Goal: Check status: Check status

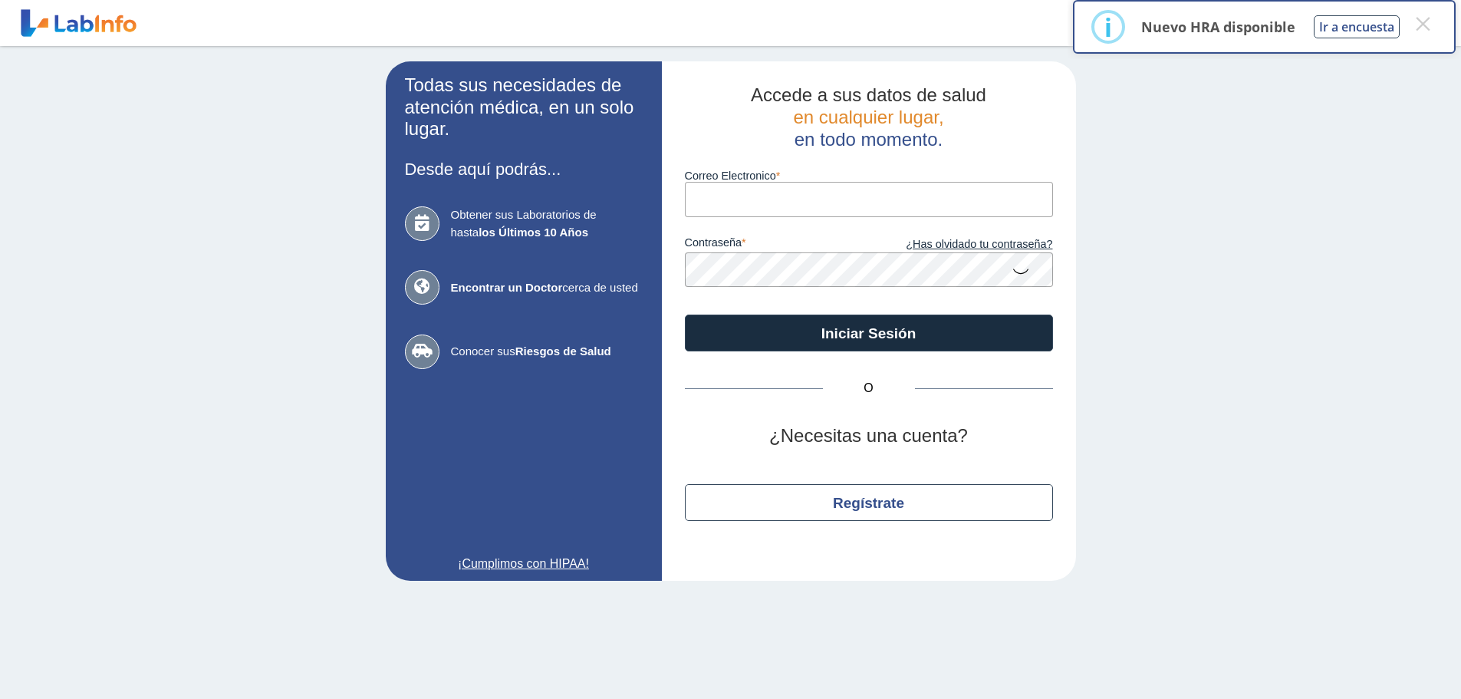
click at [798, 196] on input "Correo Electronico" at bounding box center [869, 199] width 368 height 35
type input "[EMAIL_ADDRESS][DOMAIN_NAME]"
click at [685, 315] on button "Iniciar Sesión" at bounding box center [869, 333] width 368 height 37
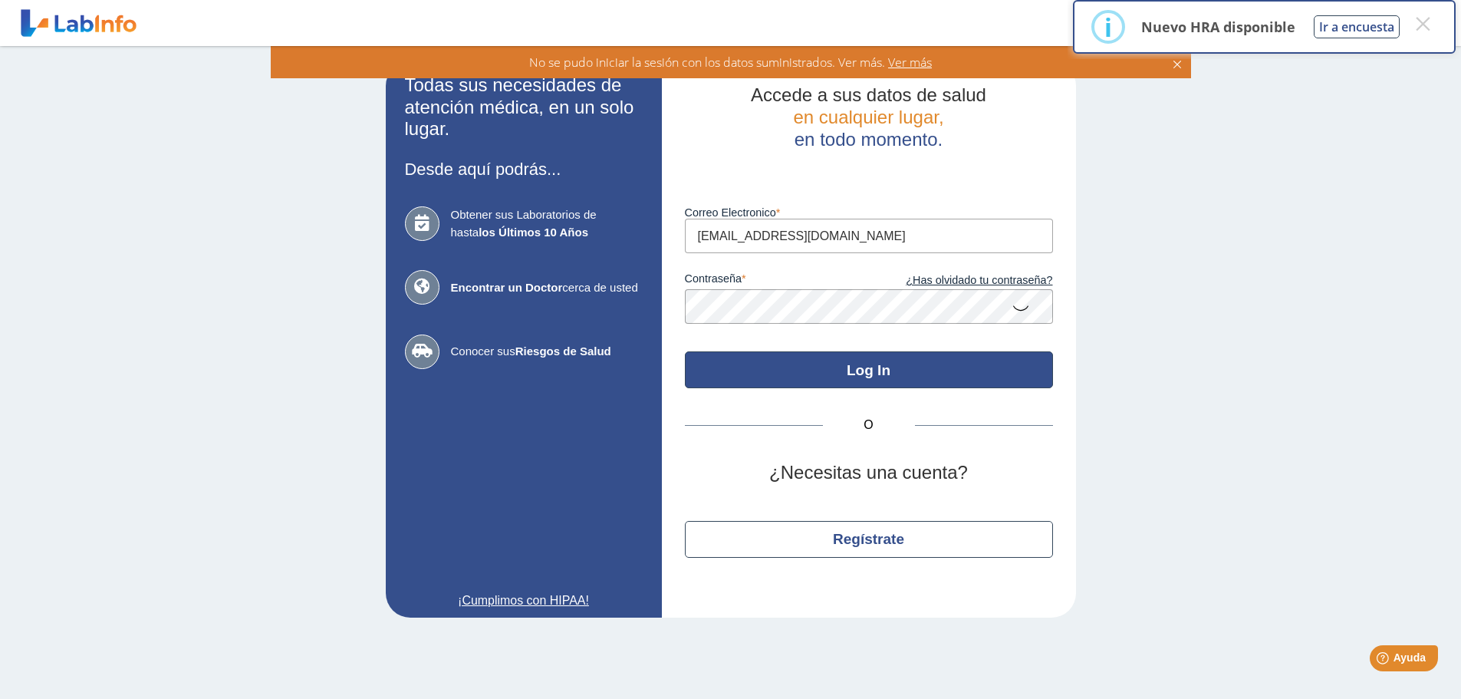
click at [862, 372] on button "Log In" at bounding box center [869, 369] width 368 height 37
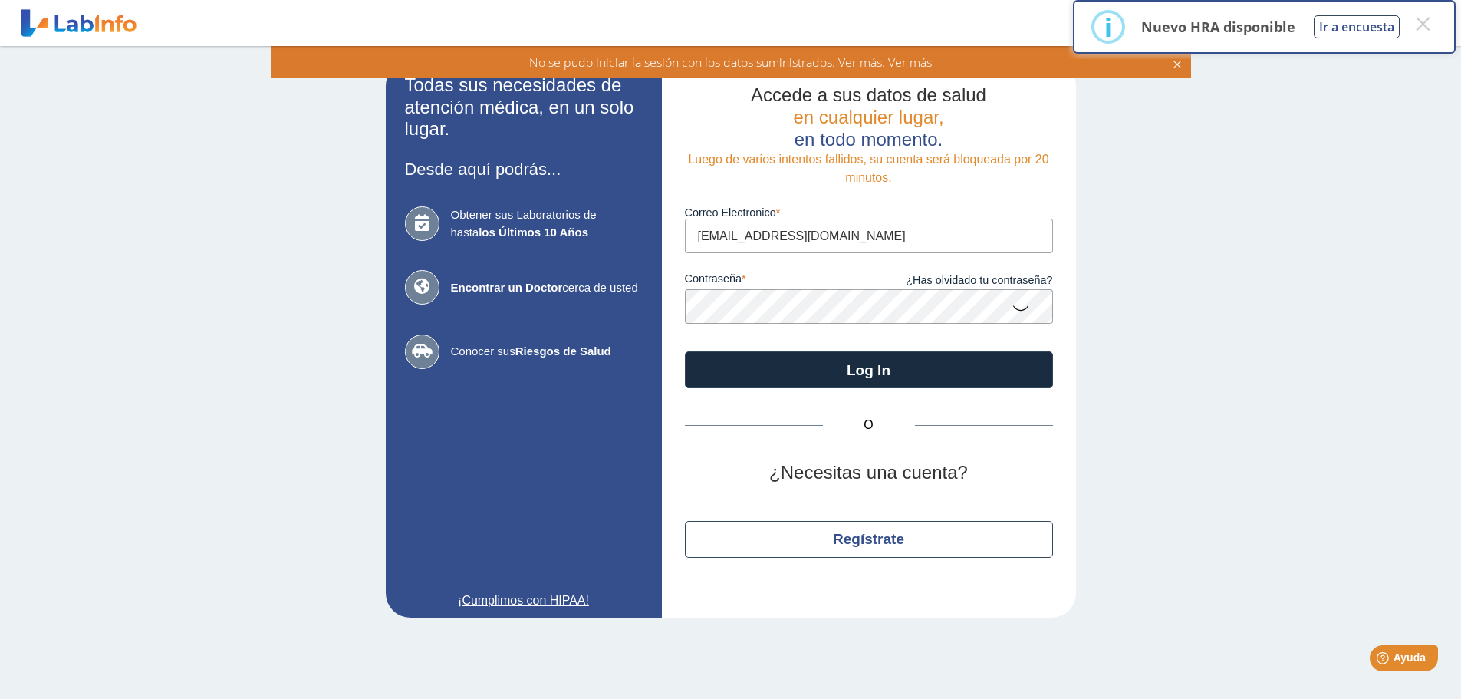
click at [685, 351] on button "Log In" at bounding box center [869, 369] width 368 height 37
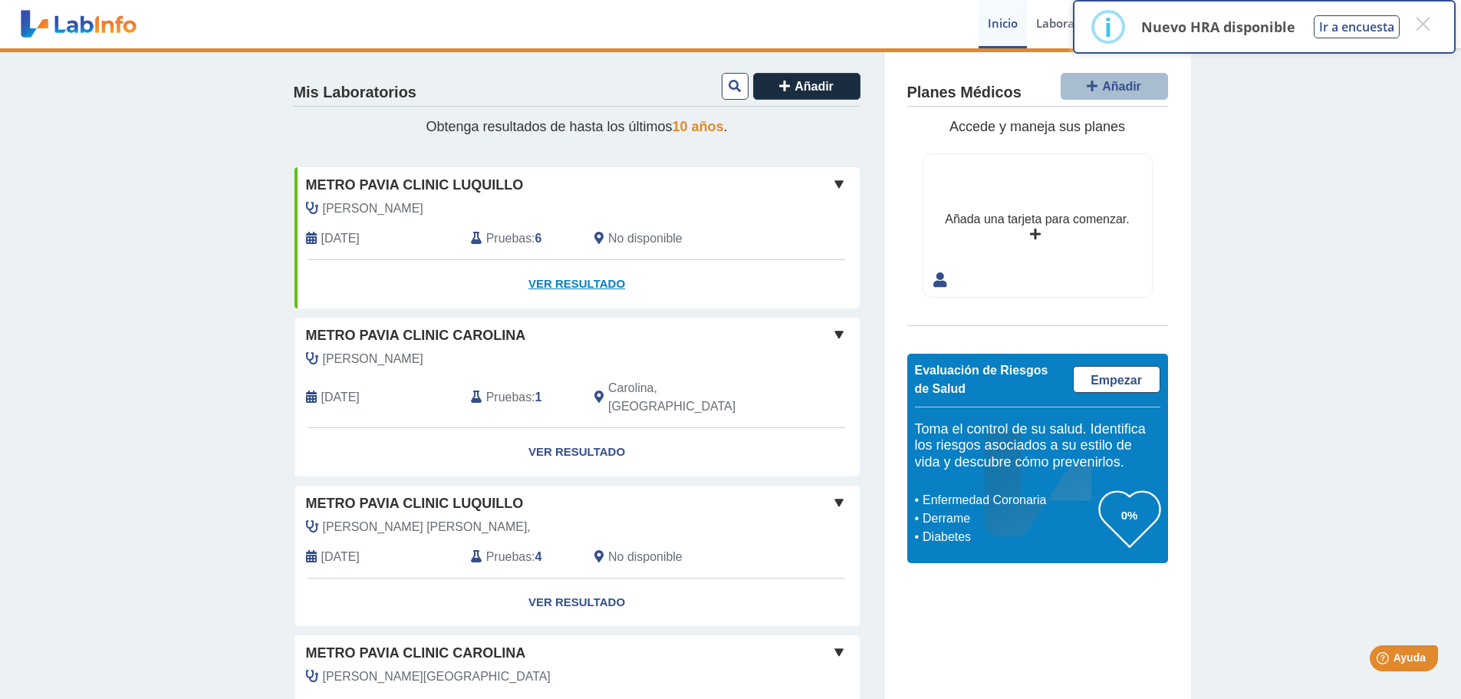
click at [597, 281] on link "Ver Resultado" at bounding box center [577, 284] width 565 height 48
click at [1349, 87] on div "Mis Laboratorios Añadir Obtenga resultados de hasta los últimos 10 años . Metro…" at bounding box center [730, 607] width 1461 height 1119
click at [1418, 23] on button "×" at bounding box center [1423, 24] width 28 height 28
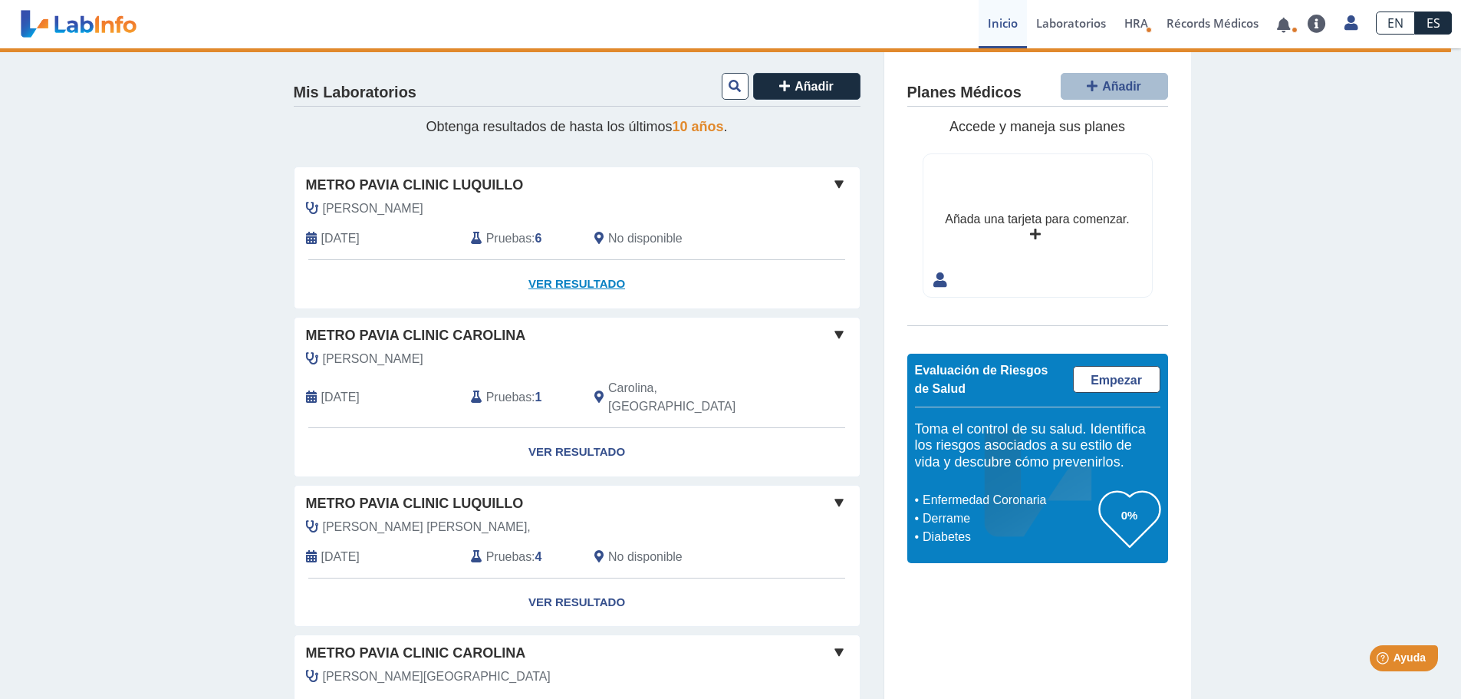
click at [563, 280] on link "Ver Resultado" at bounding box center [577, 284] width 565 height 48
click at [556, 281] on link "Ver Resultado" at bounding box center [577, 284] width 565 height 48
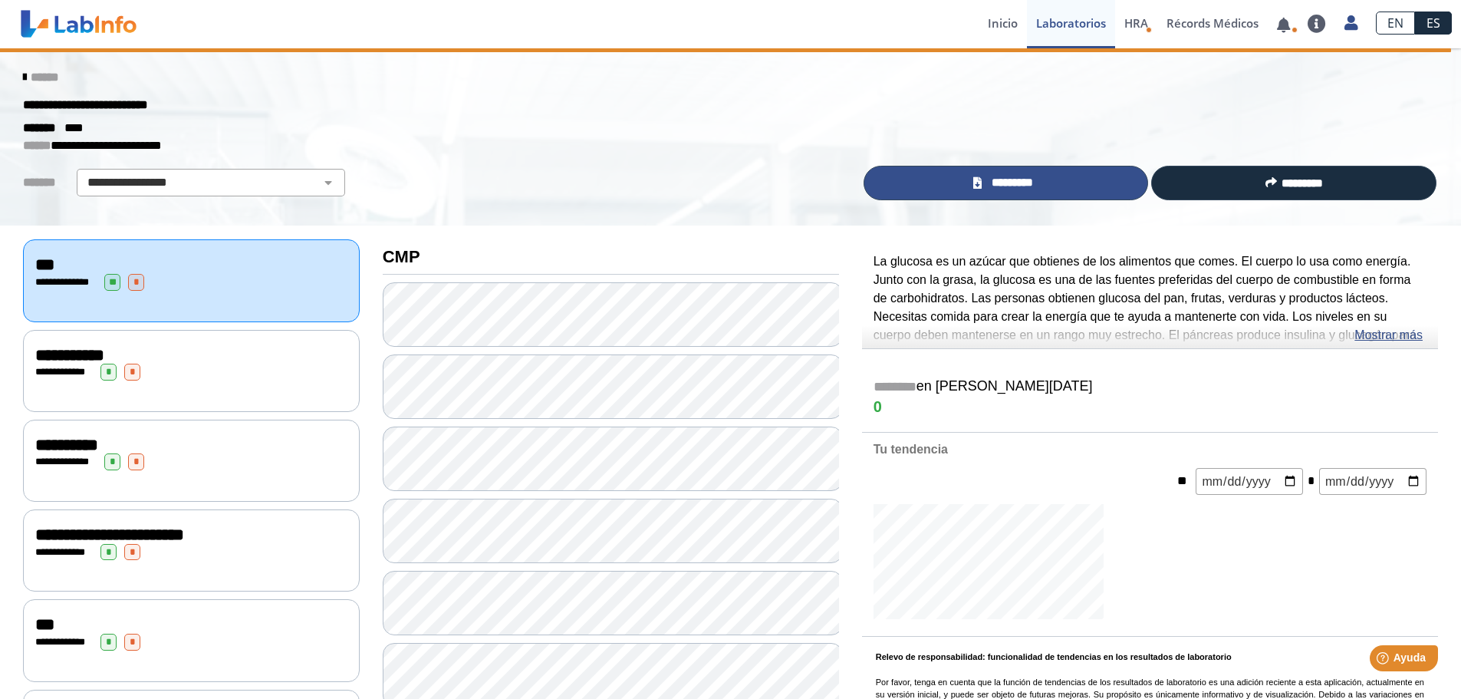
click at [1057, 181] on link "*********" at bounding box center [1006, 183] width 285 height 35
